Goal: Find specific page/section: Find specific page/section

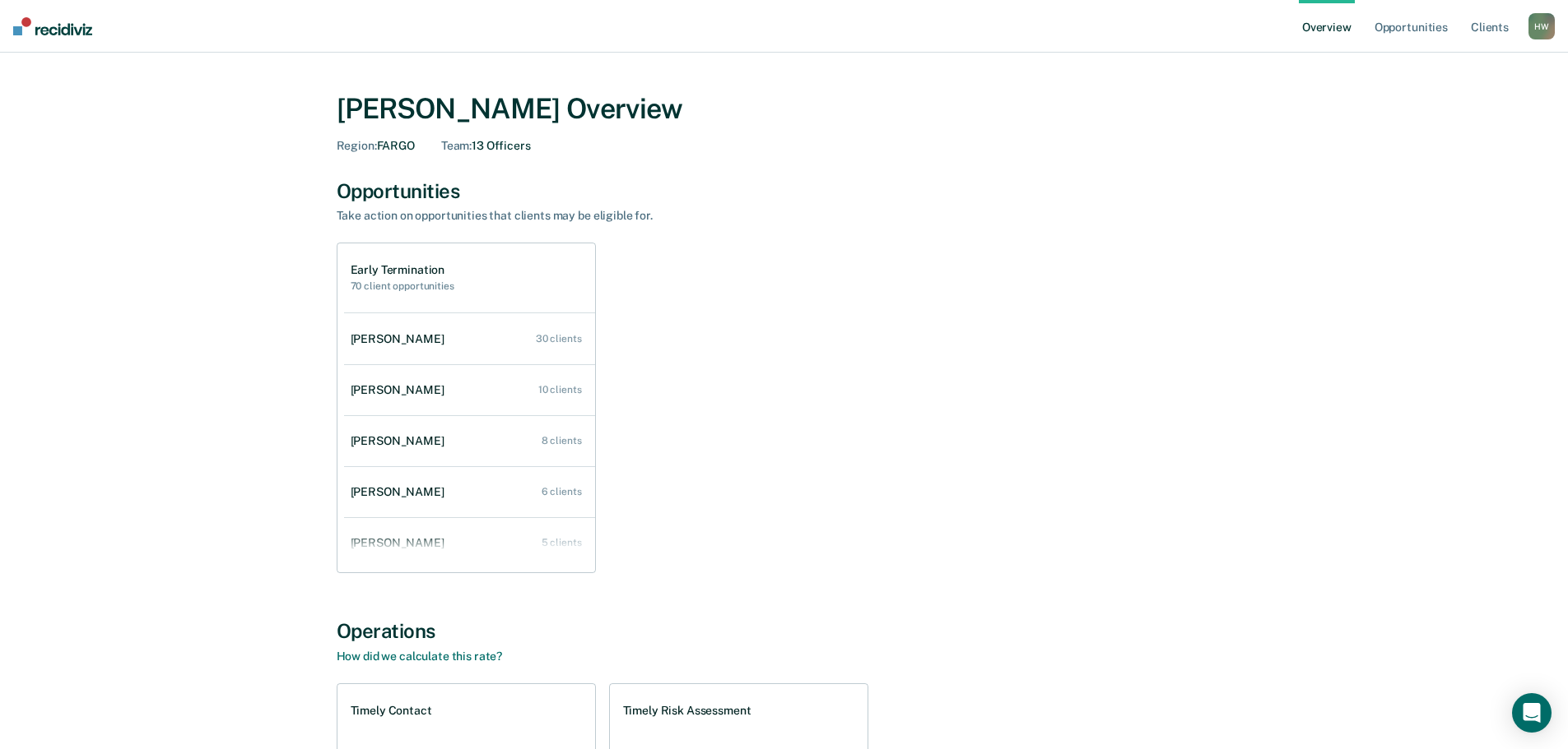
click at [1531, 22] on div "H W" at bounding box center [1541, 27] width 27 height 27
click at [1461, 103] on link "Go to Operations" at bounding box center [1475, 107] width 132 height 14
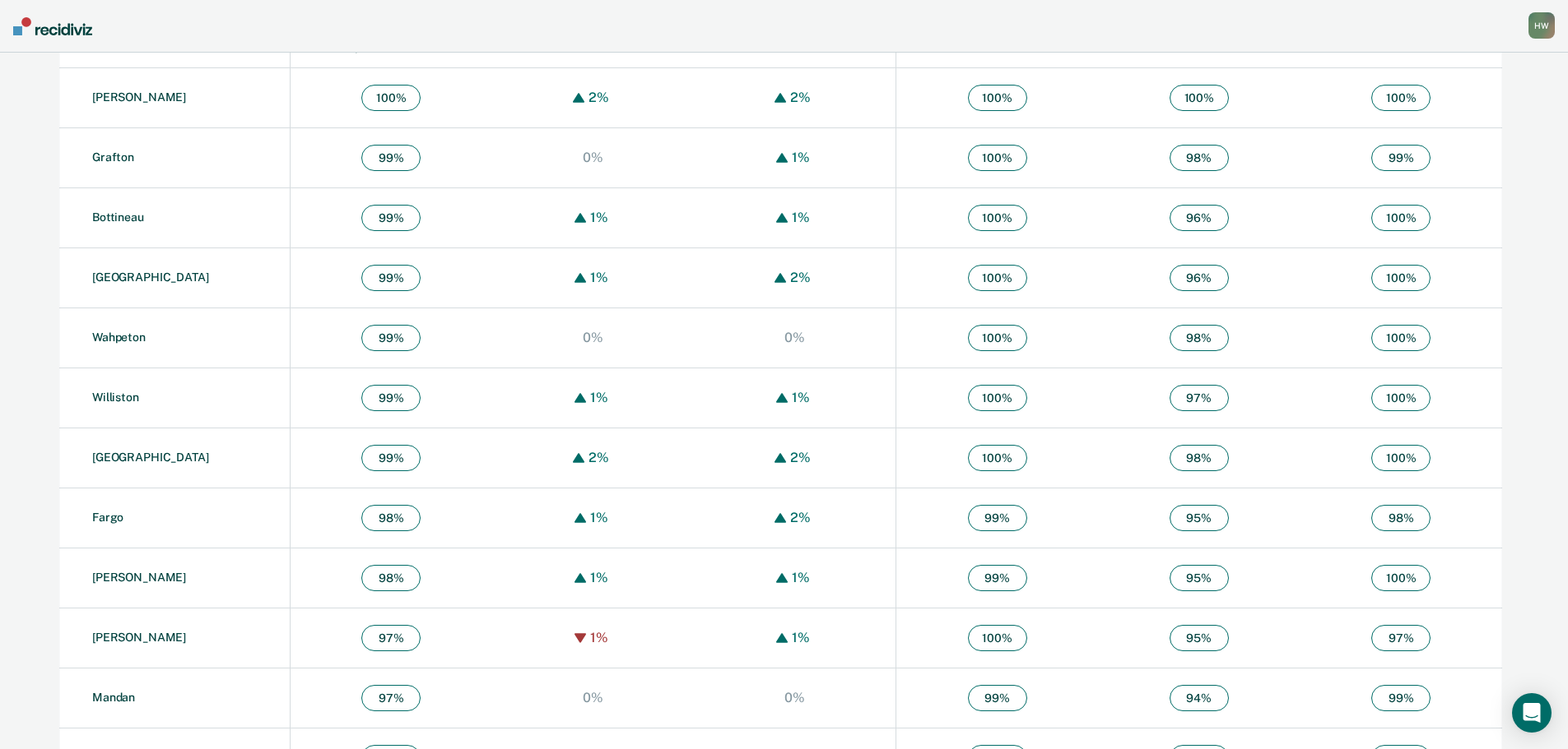
scroll to position [658, 0]
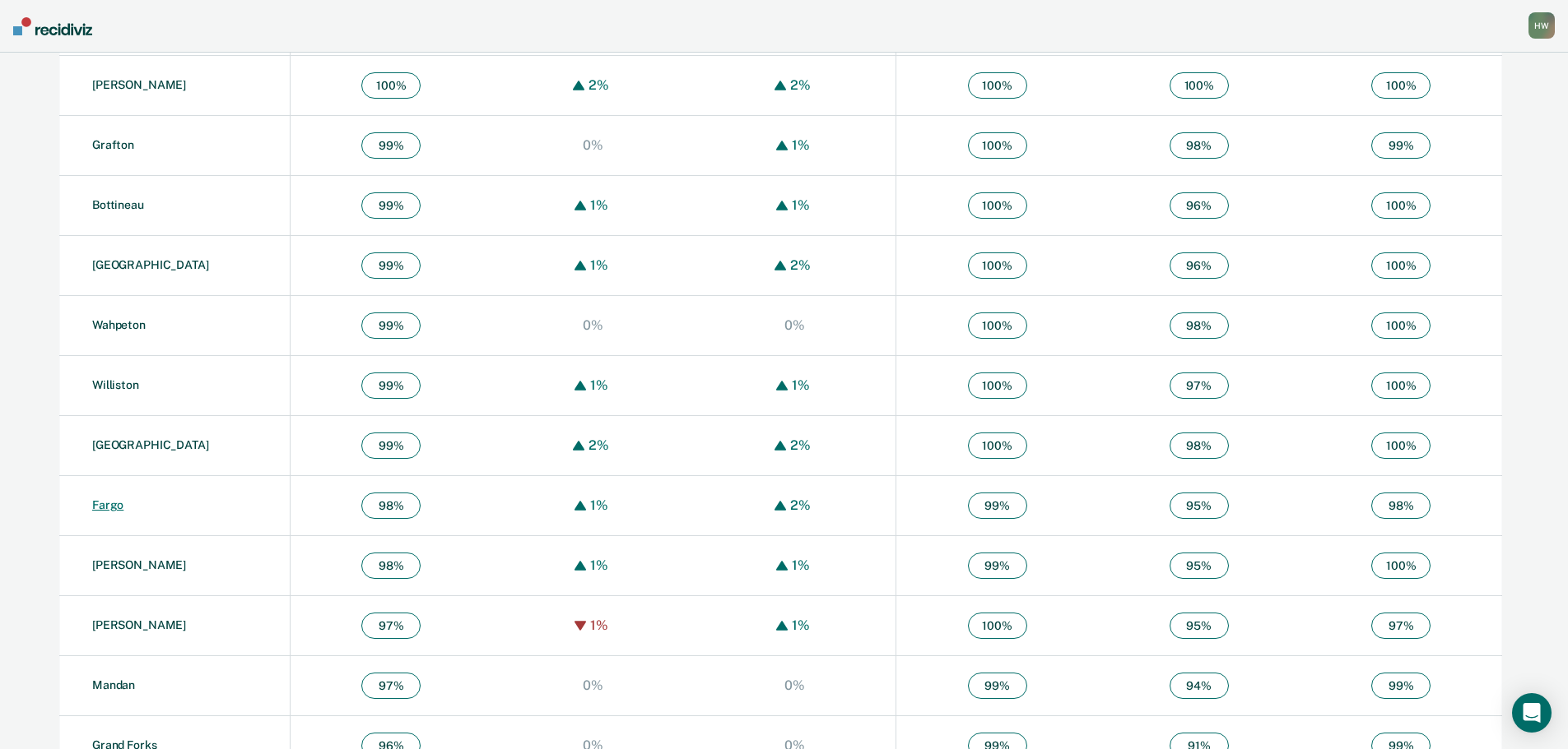
click at [108, 501] on link "Fargo" at bounding box center [108, 505] width 32 height 13
